Goal: Check status

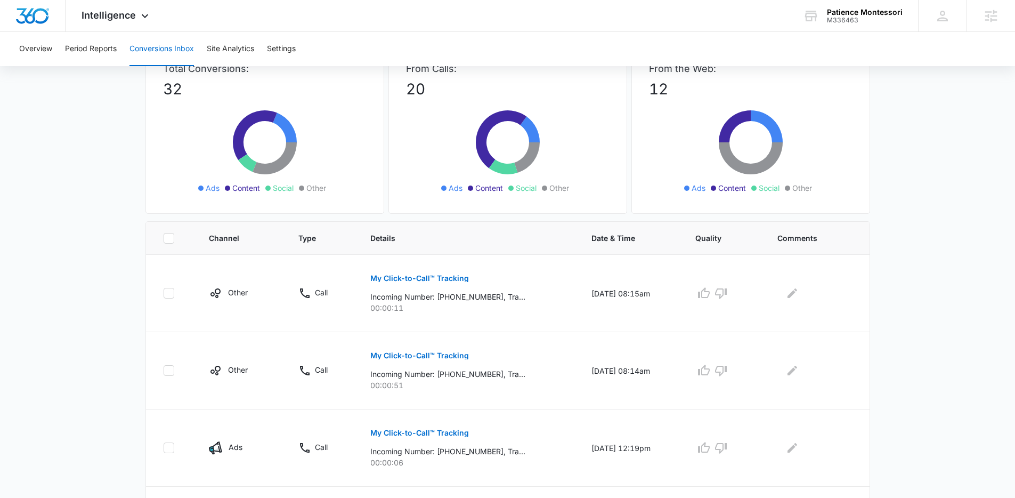
scroll to position [85, 0]
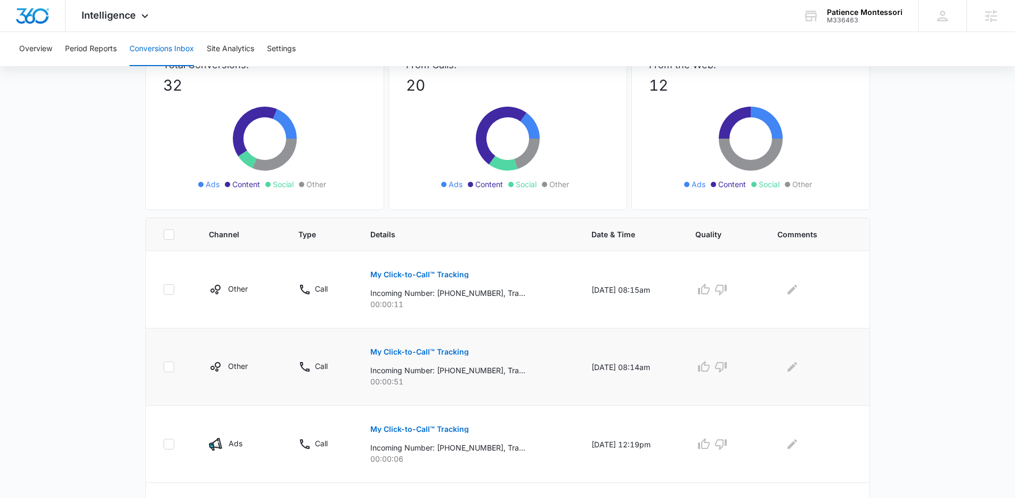
click at [392, 352] on p "My Click-to-Call™ Tracking" at bounding box center [419, 351] width 99 height 7
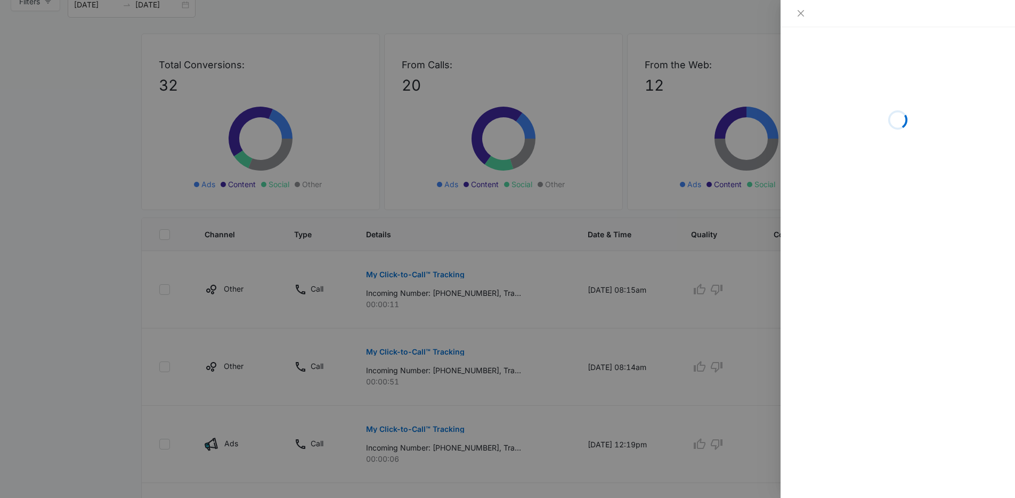
click at [394, 306] on div at bounding box center [507, 249] width 1015 height 498
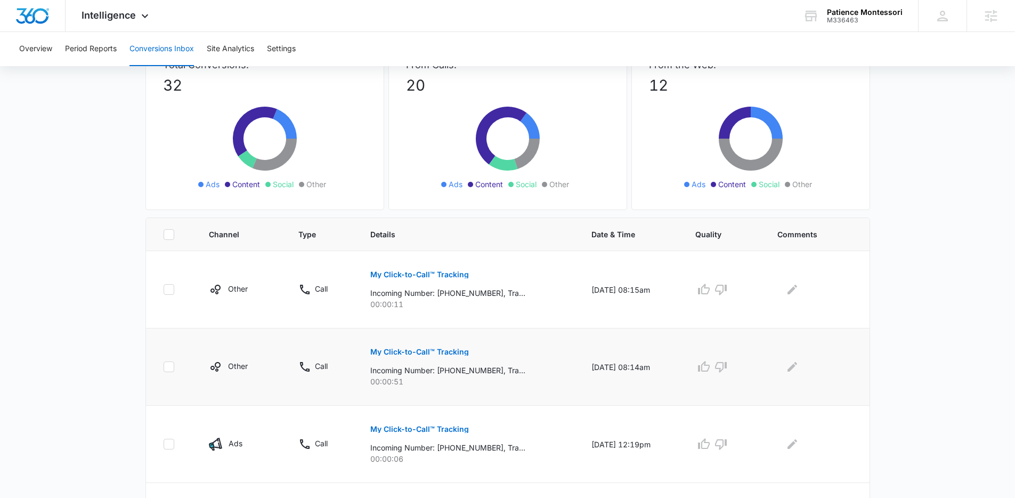
click at [377, 356] on button "My Click-to-Call™ Tracking" at bounding box center [419, 352] width 99 height 26
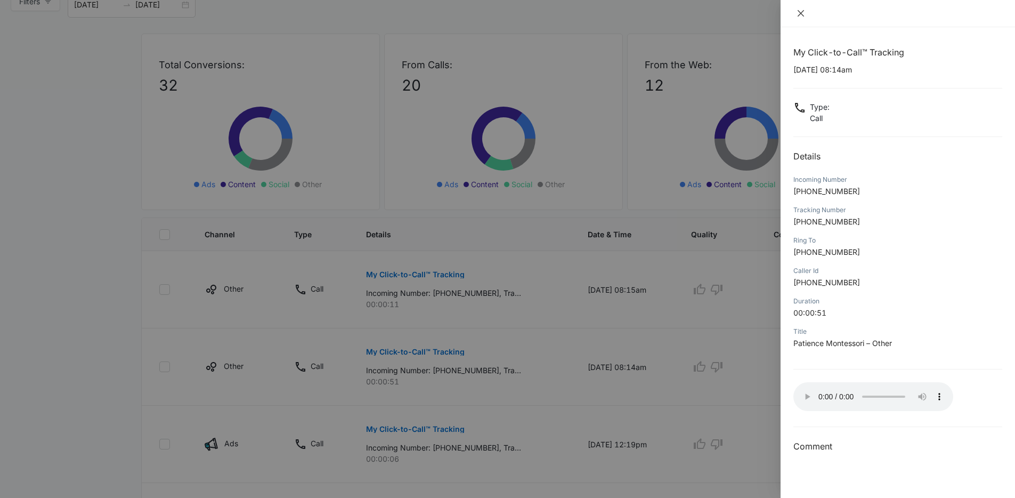
click at [803, 17] on icon "close" at bounding box center [801, 13] width 9 height 9
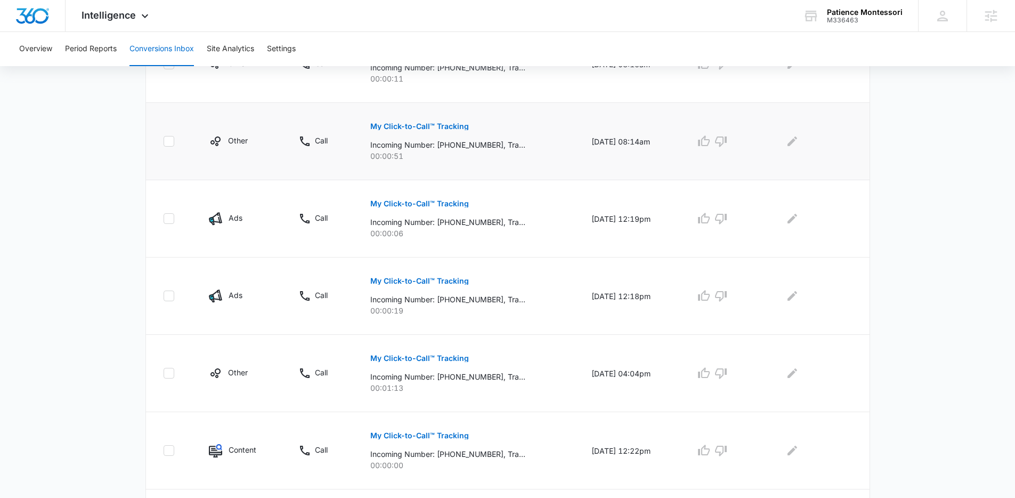
scroll to position [359, 0]
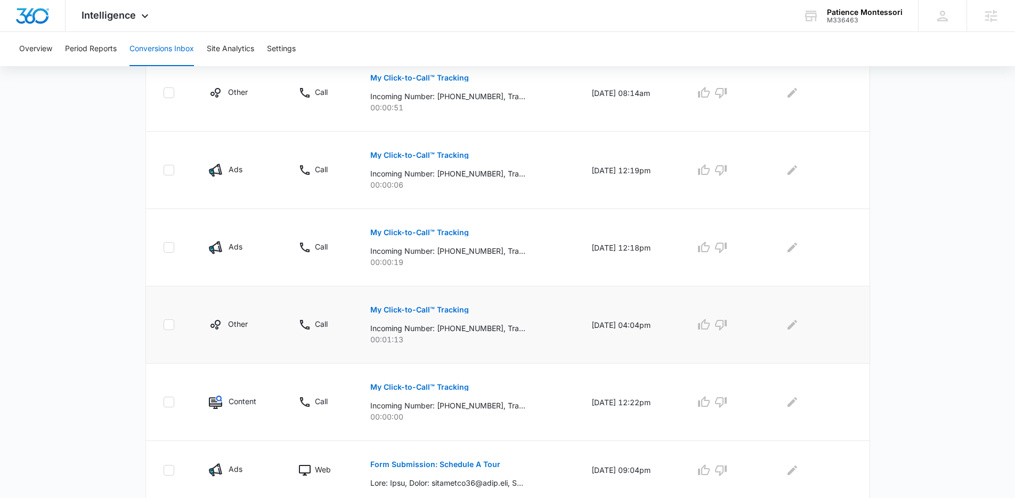
click at [414, 309] on p "My Click-to-Call™ Tracking" at bounding box center [419, 309] width 99 height 7
